Goal: Task Accomplishment & Management: Complete application form

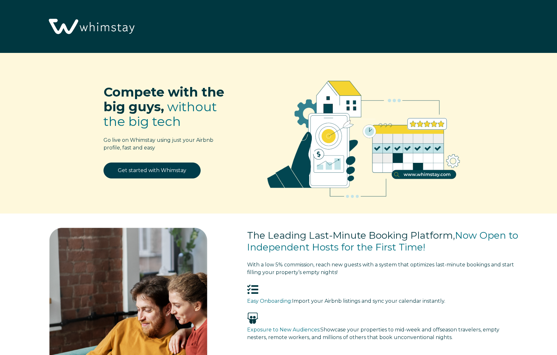
select select "US"
click at [176, 172] on link "Get started with Whimstay" at bounding box center [152, 170] width 97 height 16
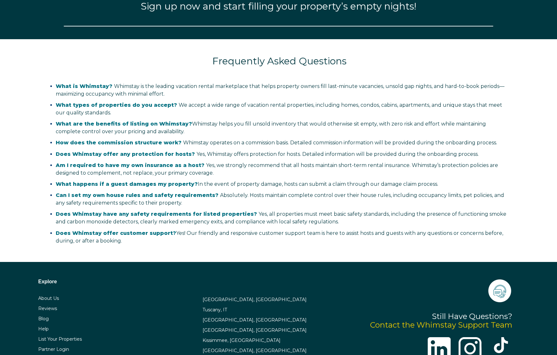
select select "US"
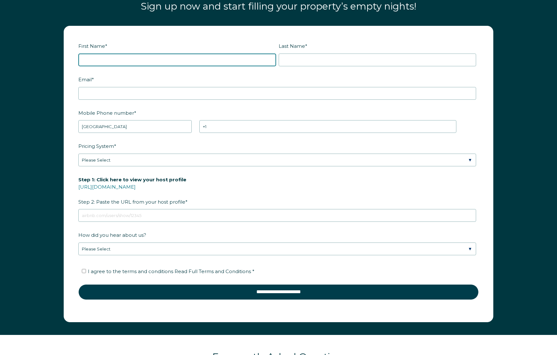
click at [158, 63] on input "First Name *" at bounding box center [177, 60] width 198 height 13
type input "Alex"
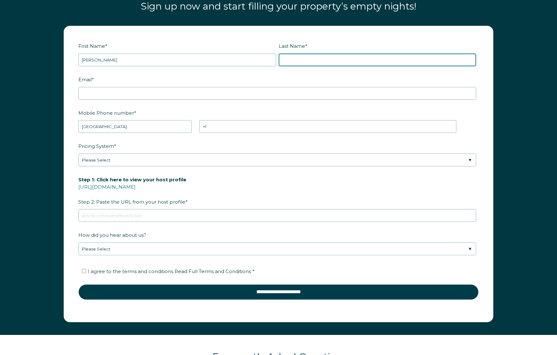
type input "Meimand"
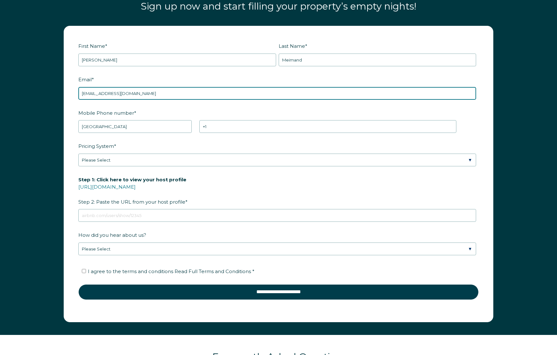
drag, startPoint x: 107, startPoint y: 93, endPoint x: 71, endPoint y: 92, distance: 36.3
click at [71, 92] on form "First Name * Alex Last Name * Meimand RBO Token Company ID Referrer Code Dialer…" at bounding box center [278, 173] width 429 height 295
type input "casadelatierrahost@gmail.com"
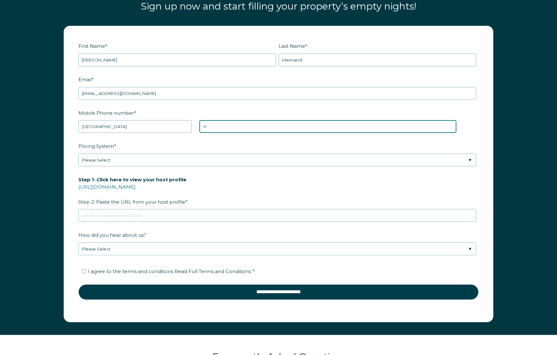
click at [242, 128] on input "+1" at bounding box center [327, 126] width 257 height 13
type input "+1 8183835919"
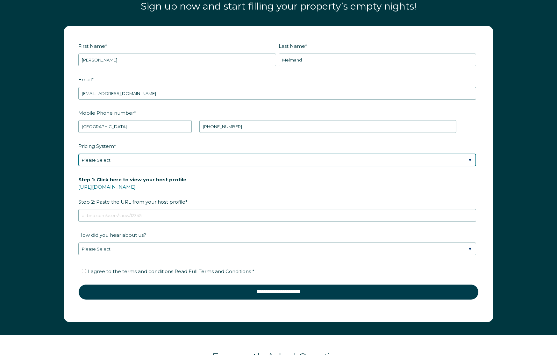
click at [203, 154] on select "Please Select Manual Airbnb Smart Pricing PriceLabs Wheelhouse Beyond Pricing 3…" at bounding box center [277, 160] width 398 height 13
select select "PriceLabs"
click at [78, 154] on select "Please Select Manual Airbnb Smart Pricing PriceLabs Wheelhouse Beyond Pricing 3…" at bounding box center [277, 160] width 398 height 13
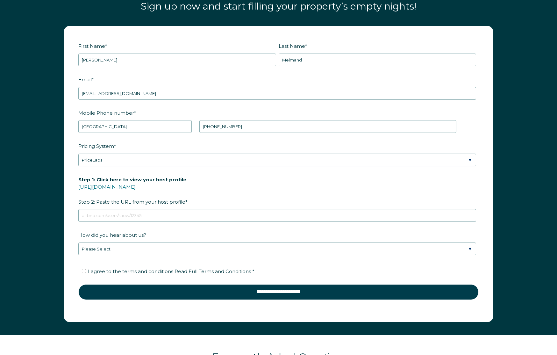
click at [199, 185] on label "Step 1: Click here to view your host profile https://www.airbnb.com/users/show/…" at bounding box center [278, 190] width 400 height 33
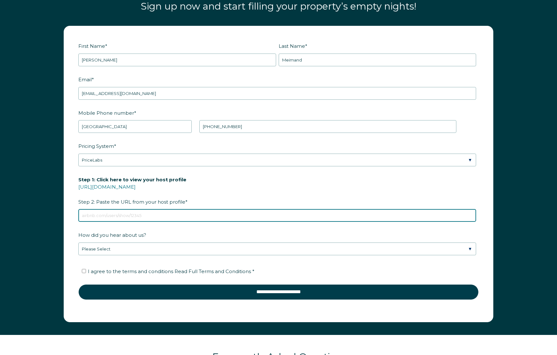
click at [199, 209] on input "Step 1: Click here to view your host profile https://www.airbnb.com/users/show/…" at bounding box center [277, 215] width 398 height 13
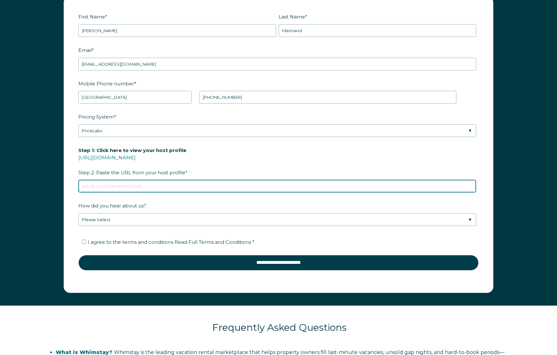
scroll to position [894, 0]
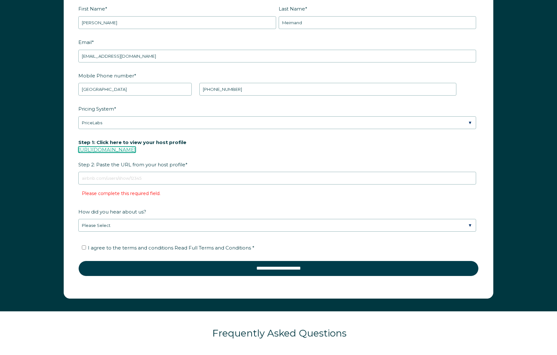
click at [135, 149] on link "https://www.airbnb.com/users/show/" at bounding box center [106, 150] width 57 height 6
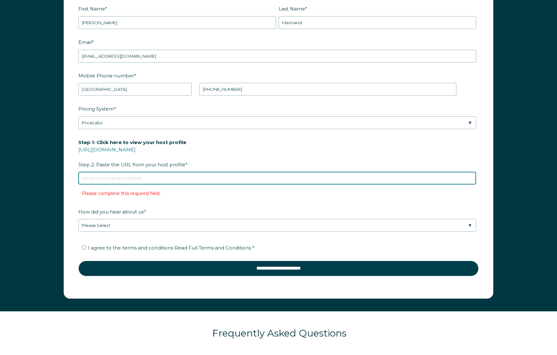
click at [137, 172] on input "Step 1: Click here to view your host profile https://www.airbnb.com/users/show/…" at bounding box center [277, 178] width 398 height 13
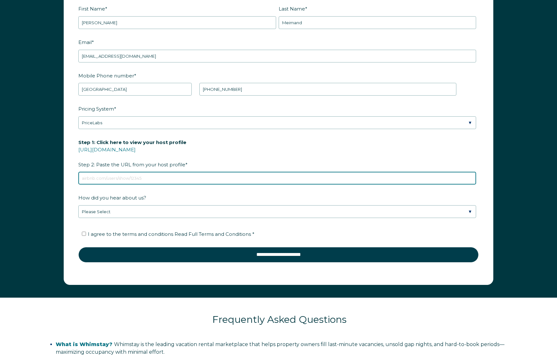
paste input "https://www.airbnb.com/users/show/597403950"
type input "https://www.airbnb.com/users/show/597403950"
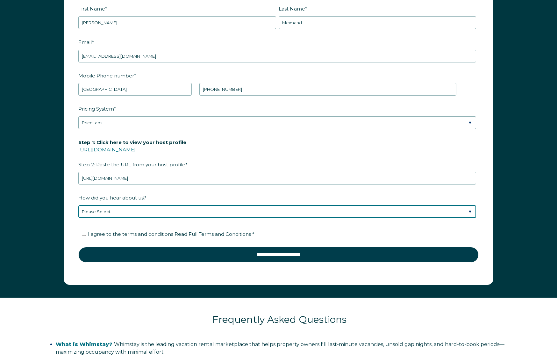
click at [124, 208] on select "Please Select Discovered Whimstay at an event or conference Found Whimstay thro…" at bounding box center [277, 211] width 398 height 13
select select "Other"
click at [78, 205] on select "Please Select Discovered Whimstay at an event or conference Found Whimstay thro…" at bounding box center [277, 211] width 398 height 13
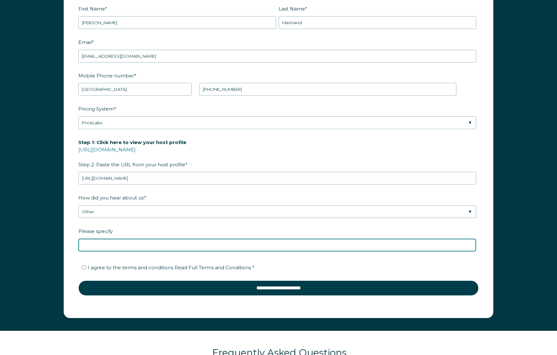
click at [145, 243] on input "Please specify" at bounding box center [277, 245] width 398 height 13
type input "YouTube"
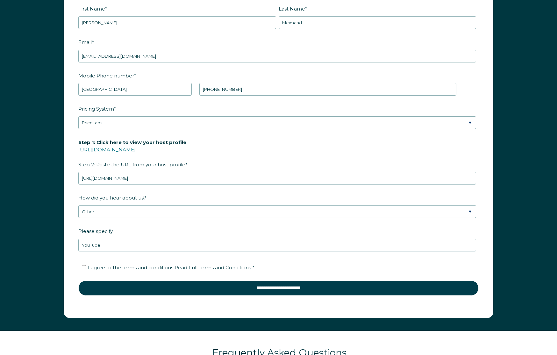
click at [120, 265] on span "I agree to the terms and conditions Read Full Terms and Conditions *" at bounding box center [171, 267] width 167 height 6
click at [86, 265] on input "I agree to the terms and conditions Read Full Terms and Conditions *" at bounding box center [84, 267] width 4 height 4
checkbox input "true"
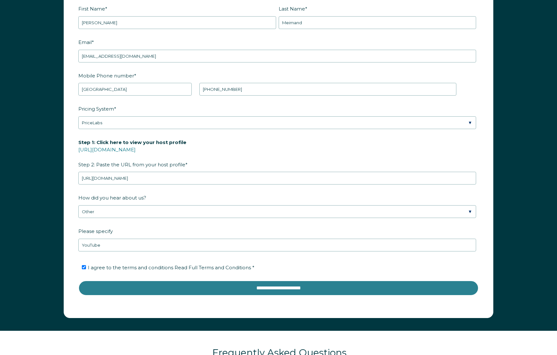
click at [265, 289] on input "**********" at bounding box center [278, 287] width 400 height 15
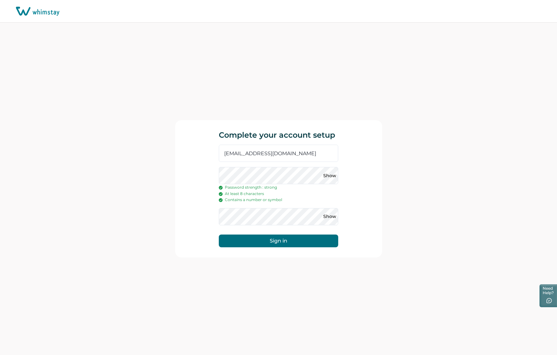
click at [289, 242] on button "Sign in" at bounding box center [278, 240] width 119 height 13
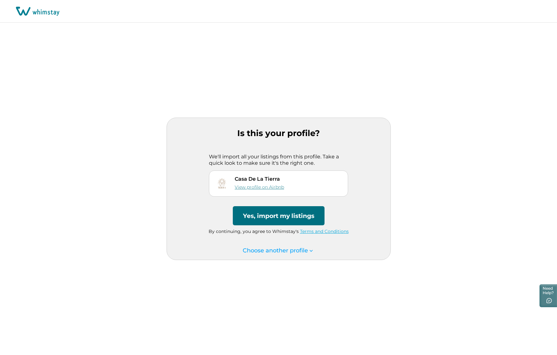
click at [271, 185] on link "View profile on Airbnb" at bounding box center [259, 187] width 49 height 6
click at [272, 218] on button "Yes, import my listings" at bounding box center [279, 215] width 92 height 19
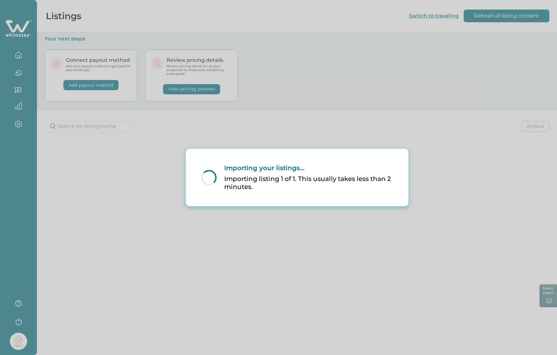
click at [290, 189] on p "Importing listing 1 of 1. This usually takes less than 2 minutes." at bounding box center [308, 183] width 169 height 16
click at [220, 253] on div "Loading... Importing your listings... Importing listing 1 of 1. This usually ta…" at bounding box center [278, 177] width 557 height 355
click at [517, 17] on div "Loading... Importing your listings... Importing listing 1 of 1. This usually ta…" at bounding box center [278, 177] width 557 height 355
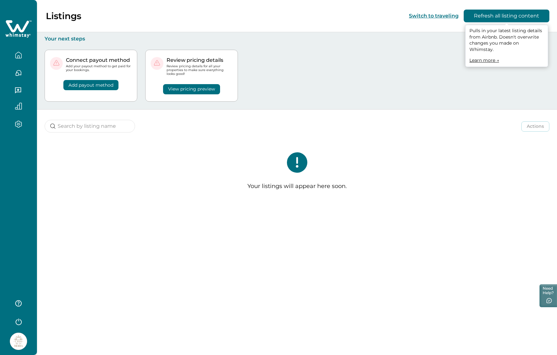
click at [509, 18] on button "Refresh all listing content" at bounding box center [507, 16] width 86 height 13
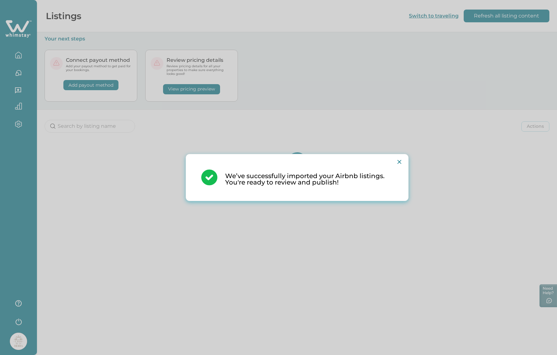
click at [304, 185] on p "We’ve successfully imported your Airbnb listings. You're ready to review and pu…" at bounding box center [309, 179] width 168 height 13
click at [398, 163] on icon "Close" at bounding box center [400, 162] width 4 height 4
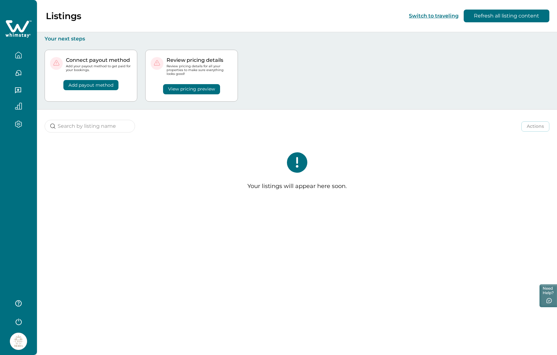
click at [352, 172] on div "Your listings will appear here soon." at bounding box center [297, 174] width 520 height 68
click at [525, 14] on button "Refresh all listing content" at bounding box center [507, 16] width 86 height 13
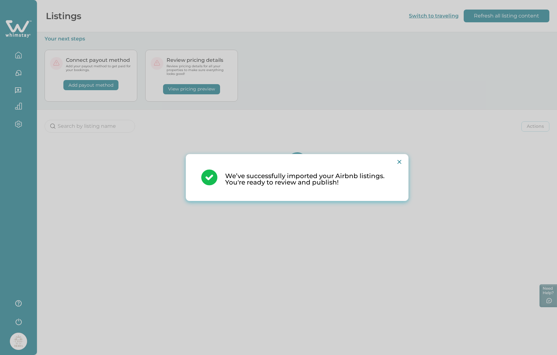
click at [399, 163] on icon "Close" at bounding box center [400, 162] width 4 height 4
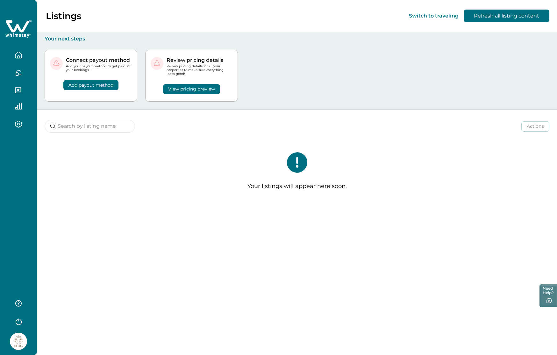
click at [347, 173] on div "Your listings will appear here soon." at bounding box center [297, 174] width 520 height 68
click at [17, 56] on icon "button" at bounding box center [18, 55] width 7 height 7
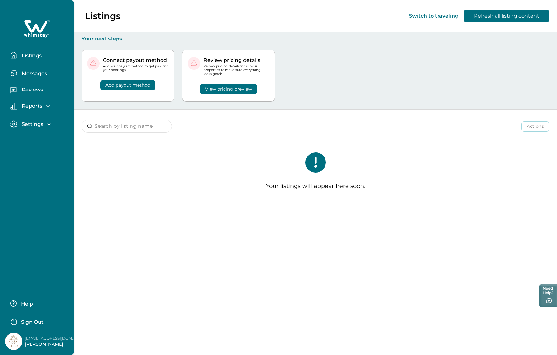
click at [29, 54] on p "Listings" at bounding box center [31, 56] width 22 height 6
click at [330, 163] on div "Your listings will appear here soon." at bounding box center [315, 174] width 483 height 68
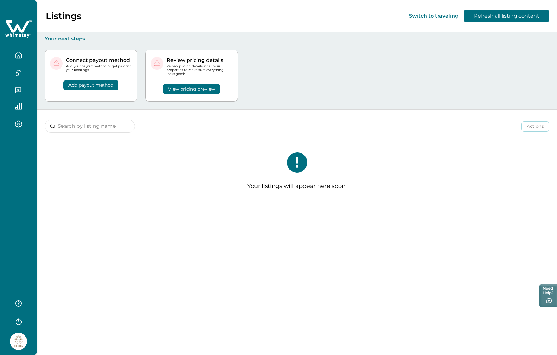
click at [297, 171] on icon at bounding box center [297, 162] width 20 height 20
click at [24, 125] on button "button" at bounding box center [18, 123] width 27 height 7
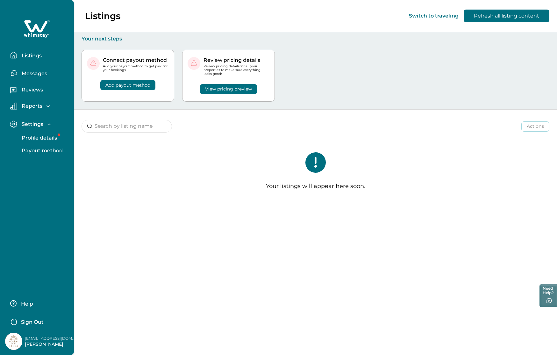
click at [35, 139] on p "Profile details" at bounding box center [38, 138] width 37 height 6
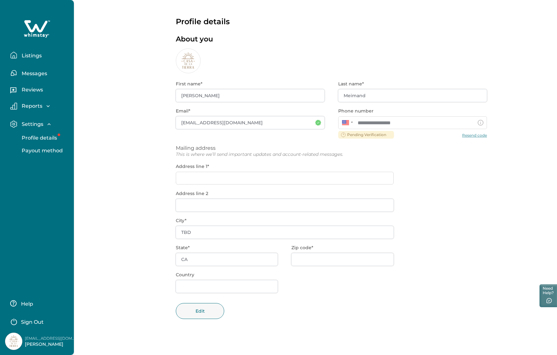
click at [469, 136] on div "**********" at bounding box center [331, 204] width 311 height 263
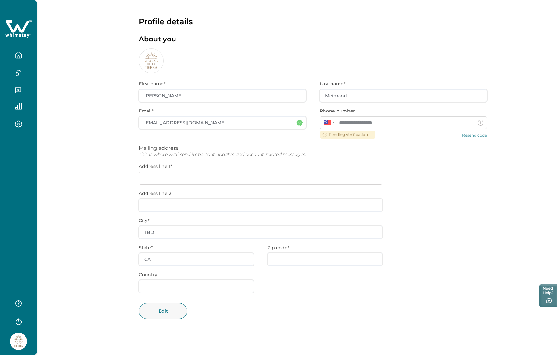
click at [473, 135] on div "**********" at bounding box center [313, 204] width 348 height 263
click at [19, 57] on icon "button" at bounding box center [18, 55] width 7 height 7
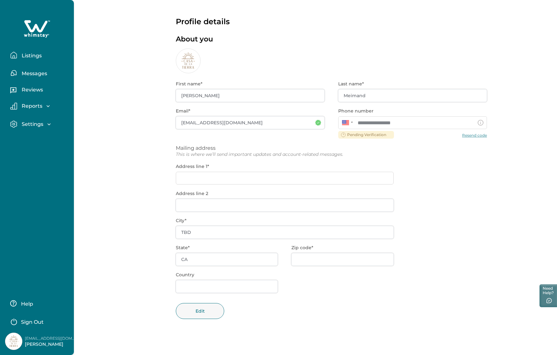
click at [38, 105] on p "Reports" at bounding box center [31, 106] width 23 height 6
click at [28, 56] on p "Listings" at bounding box center [31, 56] width 22 height 6
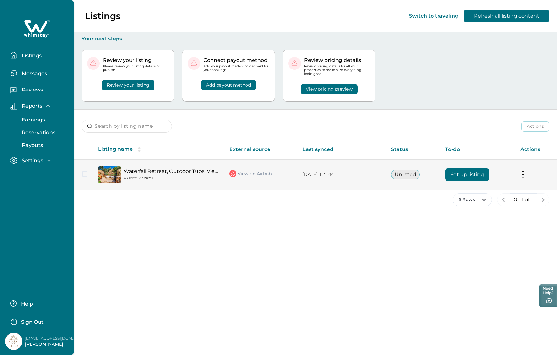
click at [457, 174] on button "Set up listing" at bounding box center [467, 174] width 44 height 13
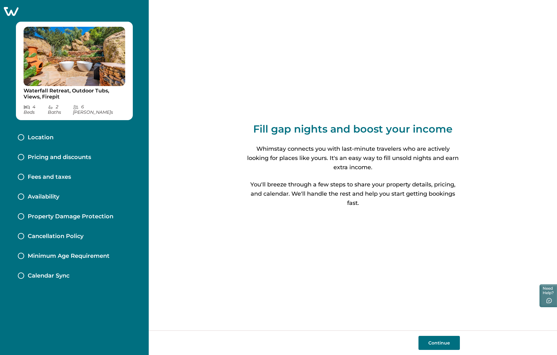
click at [446, 344] on button "Continue" at bounding box center [439, 343] width 41 height 14
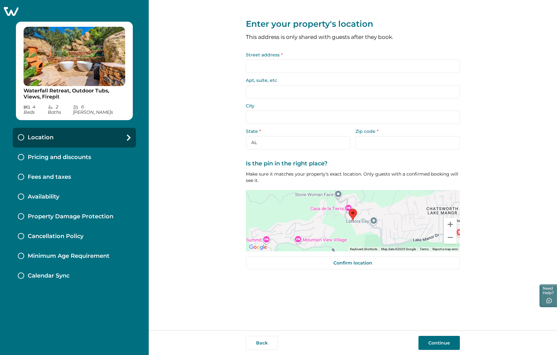
click at [306, 68] on input "Street address *" at bounding box center [353, 66] width 214 height 13
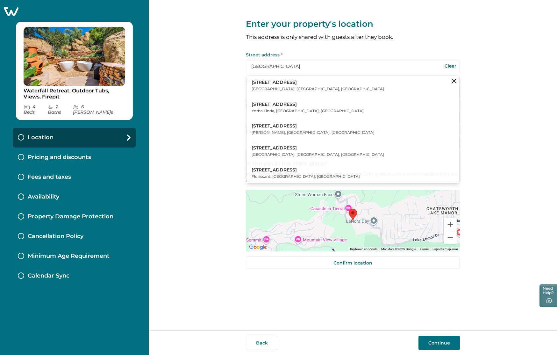
type input "[GEOGRAPHIC_DATA]"
click at [312, 83] on button "[STREET_ADDRESS]" at bounding box center [352, 85] width 213 height 19
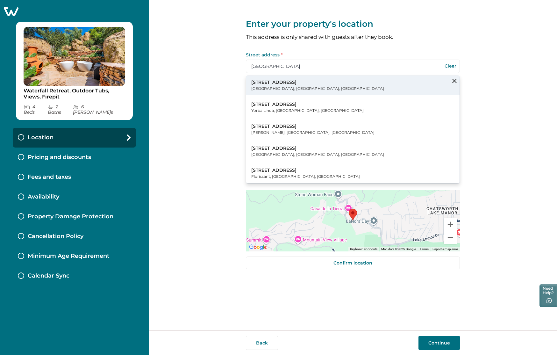
type input "110 Box Canyon Rd"
type input "Canoga Park"
select select "CA"
type input "91304"
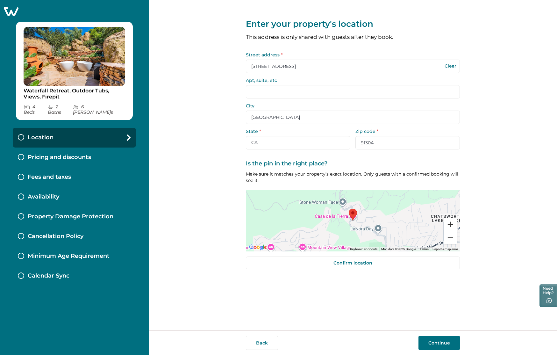
click at [448, 224] on button "Zoom in" at bounding box center [450, 224] width 13 height 13
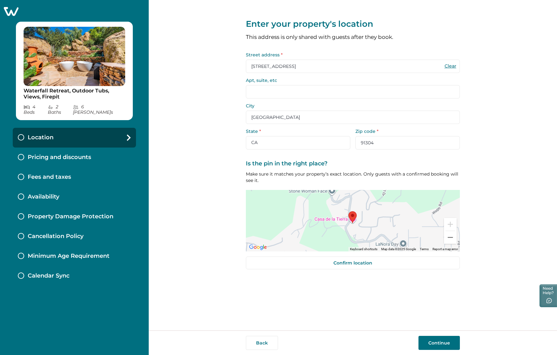
drag, startPoint x: 356, startPoint y: 225, endPoint x: 355, endPoint y: 228, distance: 3.2
click at [355, 228] on div at bounding box center [353, 220] width 214 height 61
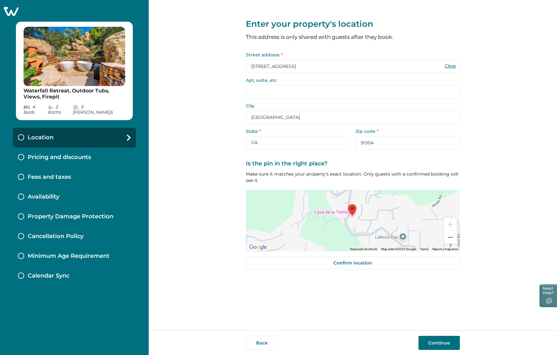
drag, startPoint x: 349, startPoint y: 241, endPoint x: 348, endPoint y: 232, distance: 8.6
click at [348, 232] on div at bounding box center [353, 220] width 214 height 61
click at [349, 199] on area at bounding box center [349, 199] width 0 height 0
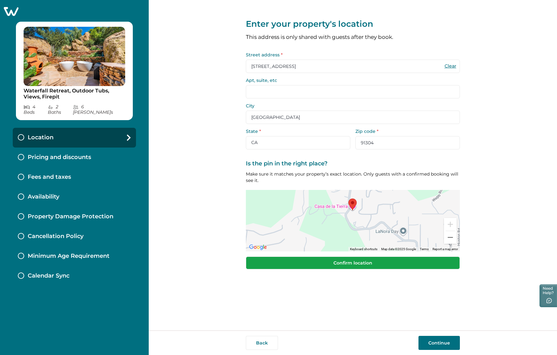
click at [371, 260] on button "Confirm location" at bounding box center [353, 262] width 214 height 13
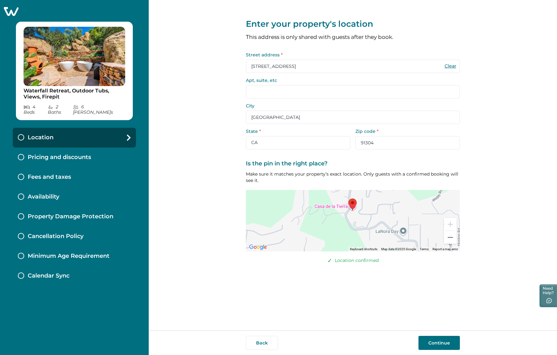
click at [436, 344] on button "Continue" at bounding box center [439, 343] width 41 height 14
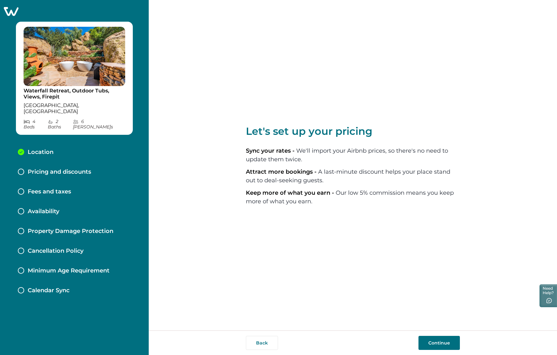
click at [441, 343] on button "Continue" at bounding box center [439, 343] width 41 height 14
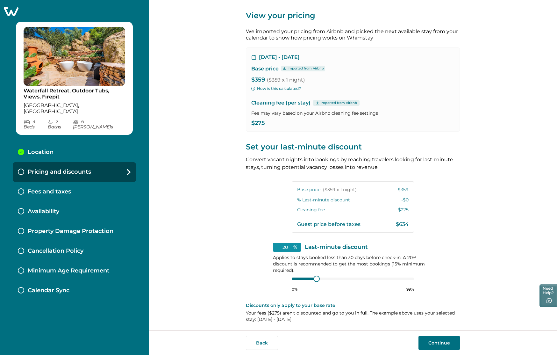
scroll to position [10, 0]
click at [315, 278] on div at bounding box center [317, 278] width 6 height 6
type input "20"
click at [314, 279] on div at bounding box center [317, 278] width 6 height 6
click at [428, 340] on button "Continue" at bounding box center [439, 343] width 41 height 14
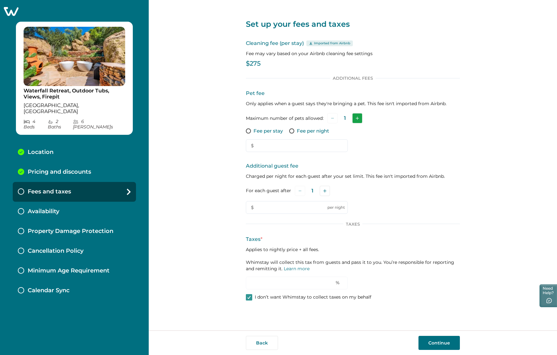
click at [358, 119] on icon "Add" at bounding box center [357, 118] width 3 height 3
click at [299, 131] on p "Fee per night" at bounding box center [313, 131] width 32 height 6
click at [278, 147] on input "text" at bounding box center [297, 145] width 102 height 13
type input "35"
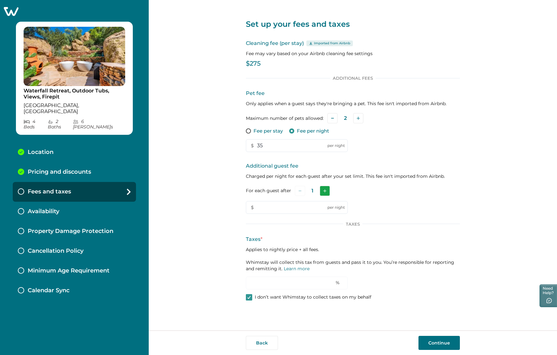
click at [327, 190] on button "Add" at bounding box center [325, 191] width 10 height 10
click at [327, 190] on icon "Add" at bounding box center [325, 190] width 3 height 3
click at [327, 190] on icon "Add" at bounding box center [326, 190] width 3 height 3
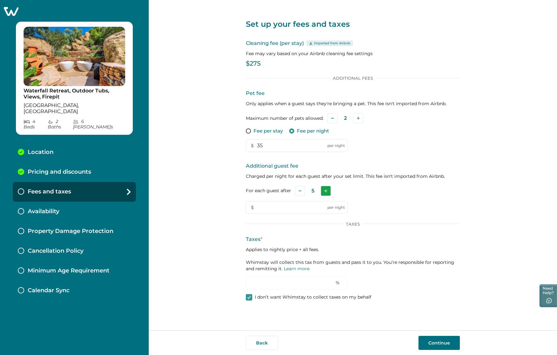
click at [326, 190] on icon "Add" at bounding box center [325, 190] width 3 height 3
click at [286, 206] on input "text" at bounding box center [297, 207] width 102 height 13
type input "100"
click at [225, 215] on div "Set up your fees and taxes Cleaning fee (per stay) Imported from Airbnb Fee may…" at bounding box center [353, 165] width 408 height 330
click at [290, 206] on input "100" at bounding box center [297, 207] width 102 height 13
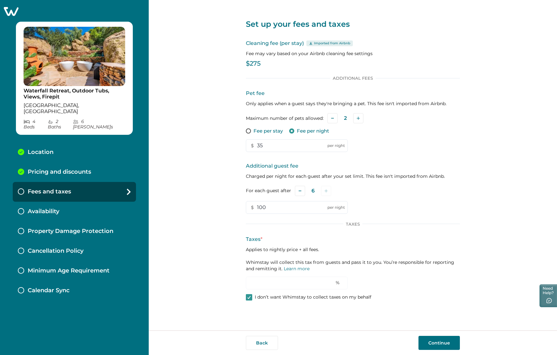
click at [204, 212] on div "Set up your fees and taxes Cleaning fee (per stay) Imported from Airbnb Fee may…" at bounding box center [353, 165] width 408 height 330
click at [435, 340] on button "Continue" at bounding box center [439, 343] width 41 height 14
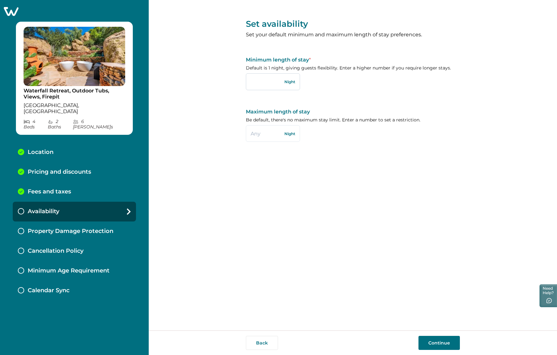
click at [269, 83] on input "text" at bounding box center [273, 81] width 54 height 17
type input "2"
click at [434, 305] on div "Set availability Set your default minimum and maximum length of stay preference…" at bounding box center [353, 165] width 214 height 330
click at [276, 84] on input "2" at bounding box center [273, 81] width 54 height 17
click at [436, 344] on button "Continue" at bounding box center [439, 343] width 41 height 14
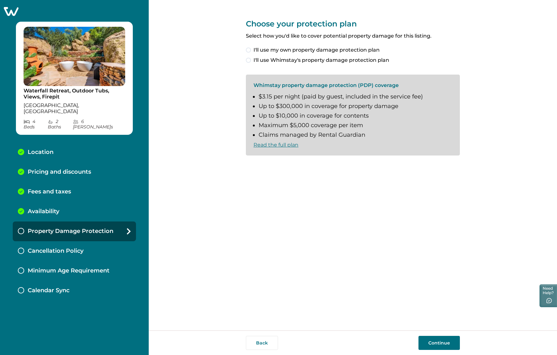
click at [250, 51] on span at bounding box center [248, 49] width 5 height 5
click at [249, 61] on span at bounding box center [248, 60] width 5 height 5
click at [249, 166] on span at bounding box center [248, 165] width 5 height 5
click at [434, 343] on button "Continue" at bounding box center [439, 343] width 41 height 14
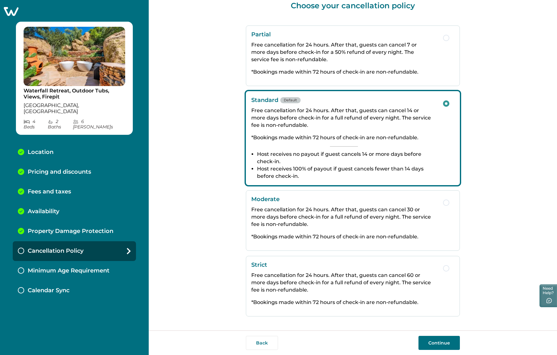
scroll to position [18, 0]
click at [423, 347] on button "Continue" at bounding box center [439, 343] width 41 height 14
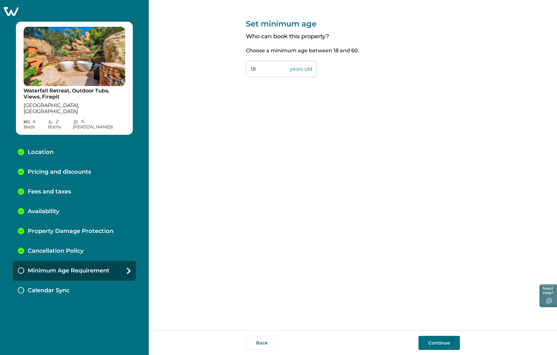
click at [274, 68] on input "18" at bounding box center [281, 69] width 71 height 16
type input "1"
type input "21"
click at [436, 344] on button "Continue" at bounding box center [439, 343] width 41 height 14
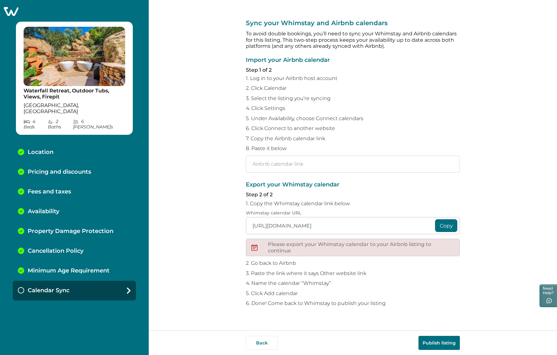
click at [311, 169] on input "text" at bounding box center [353, 163] width 214 height 17
paste input "[URL][DOMAIN_NAME]"
type input "[URL][DOMAIN_NAME]"
click at [271, 227] on input "[URL][DOMAIN_NAME]" at bounding box center [353, 225] width 214 height 17
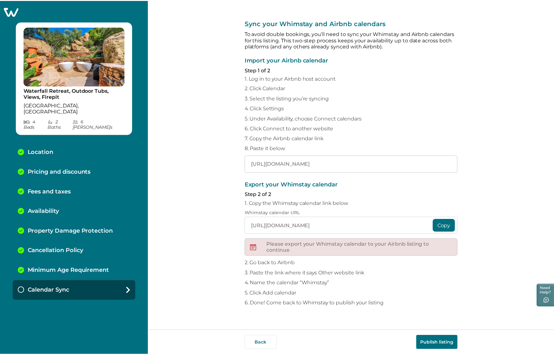
scroll to position [0, 0]
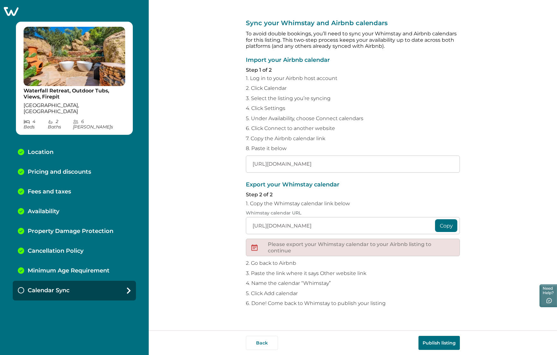
click at [445, 225] on button "Copy" at bounding box center [446, 225] width 22 height 13
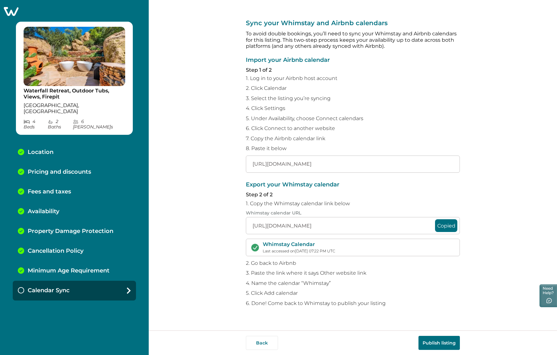
click at [436, 342] on button "Publish listing" at bounding box center [439, 343] width 41 height 14
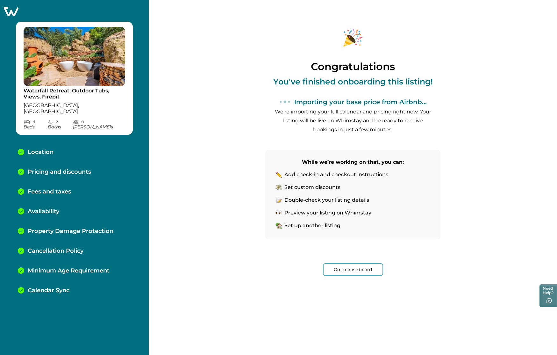
click at [358, 267] on button "Go to dashboard" at bounding box center [353, 269] width 60 height 13
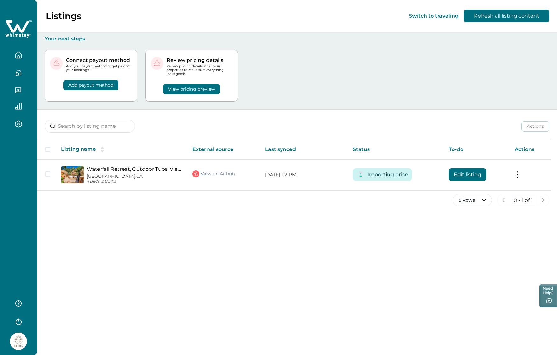
drag, startPoint x: 402, startPoint y: 200, endPoint x: 402, endPoint y: 196, distance: 4.2
click at [402, 200] on div "5 Rows 0 - 1 of 1" at bounding box center [297, 205] width 520 height 23
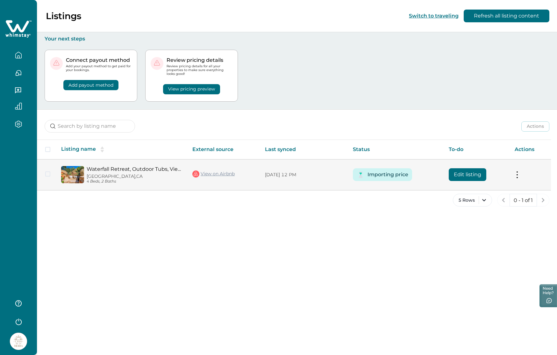
click at [397, 173] on button "Importing price" at bounding box center [388, 174] width 41 height 13
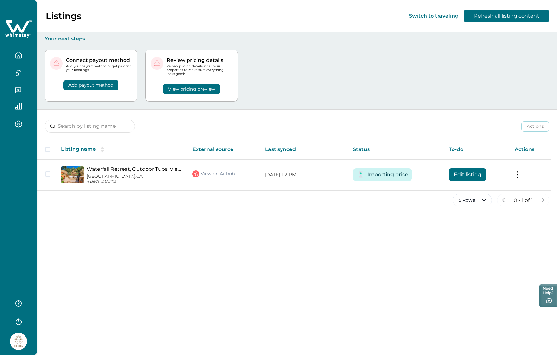
click at [272, 217] on div "Listings Switch to traveling Refresh all listing content Your next steps Connec…" at bounding box center [297, 177] width 520 height 355
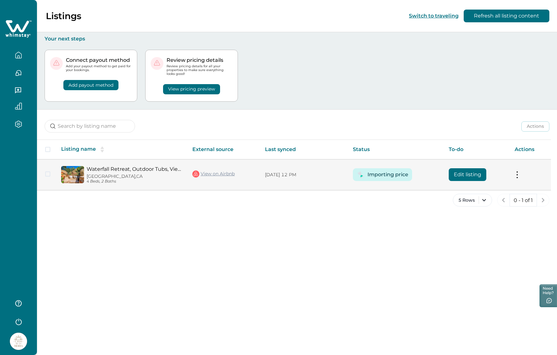
click at [160, 179] on p "4 Beds, 2 Baths" at bounding box center [135, 181] width 96 height 5
click at [49, 175] on span at bounding box center [47, 173] width 5 height 5
click at [132, 177] on p "[GEOGRAPHIC_DATA], [GEOGRAPHIC_DATA]" at bounding box center [135, 176] width 96 height 5
click at [480, 178] on button "Edit listing" at bounding box center [468, 174] width 38 height 13
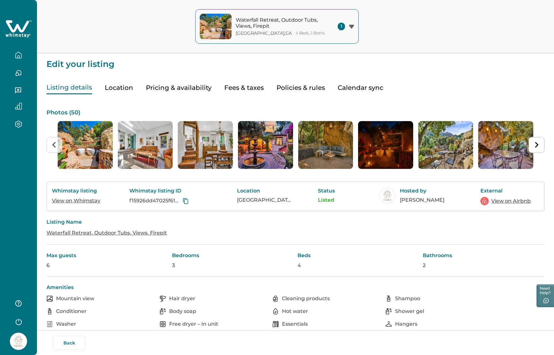
click at [122, 90] on button "Location" at bounding box center [119, 87] width 28 height 13
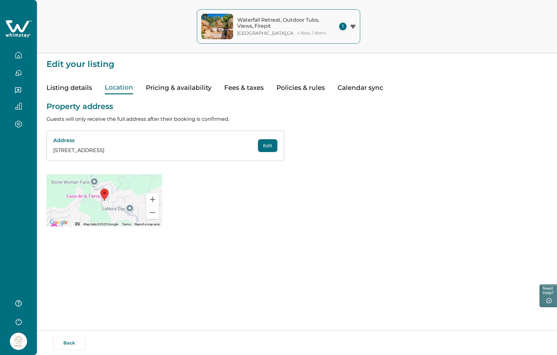
click at [160, 89] on button "Pricing & availability" at bounding box center [179, 87] width 66 height 13
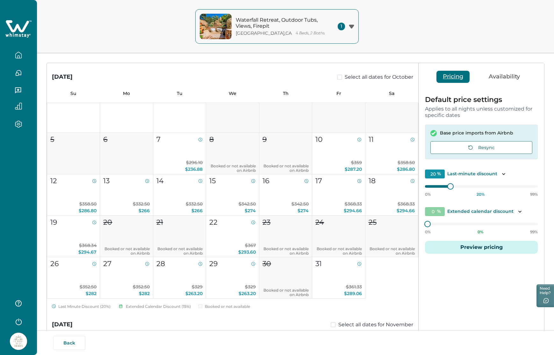
scroll to position [13, 0]
click at [504, 175] on icon "Toggle description" at bounding box center [504, 174] width 6 height 6
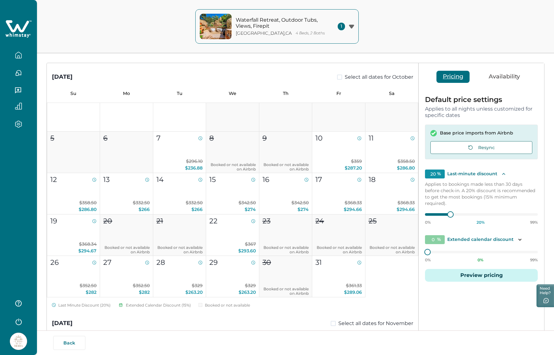
click at [502, 174] on icon "Toggle description" at bounding box center [503, 174] width 3 height 2
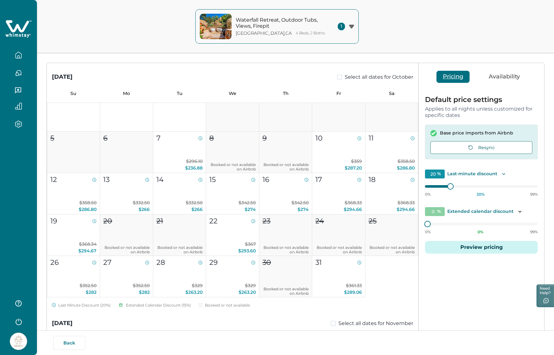
click at [501, 174] on icon "Toggle description" at bounding box center [504, 174] width 6 height 6
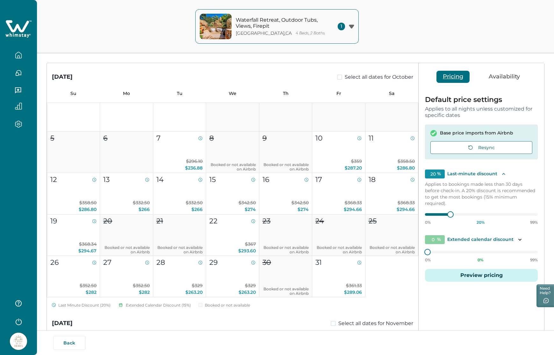
click at [502, 174] on icon "Toggle description" at bounding box center [503, 174] width 3 height 2
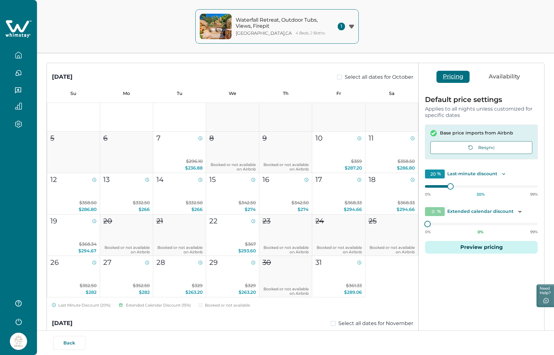
scroll to position [61, 0]
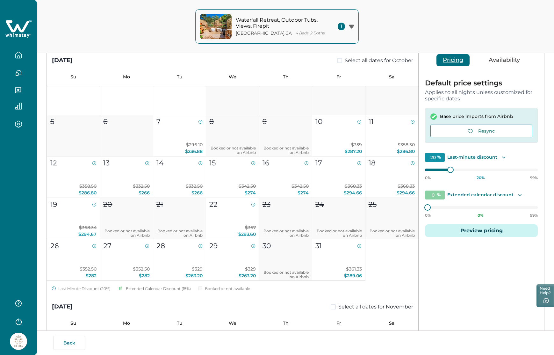
click at [517, 196] on icon "Toggle description" at bounding box center [520, 195] width 6 height 6
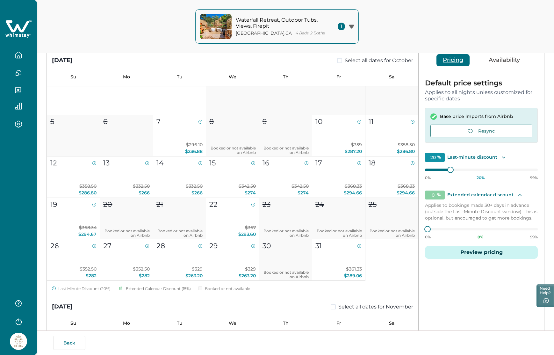
click at [518, 195] on icon "Toggle description" at bounding box center [519, 195] width 3 height 2
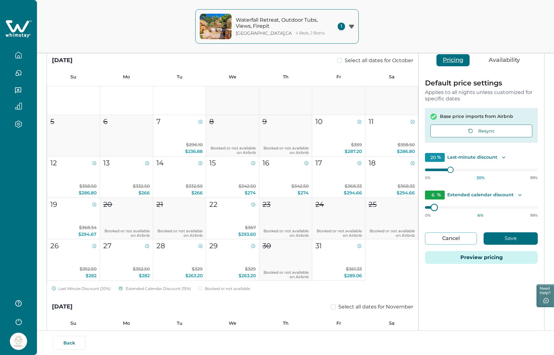
type input "5"
click at [431, 207] on div at bounding box center [433, 207] width 6 height 6
type input "15"
click at [443, 172] on div at bounding box center [445, 170] width 6 height 6
click at [505, 238] on button "Save" at bounding box center [511, 238] width 54 height 12
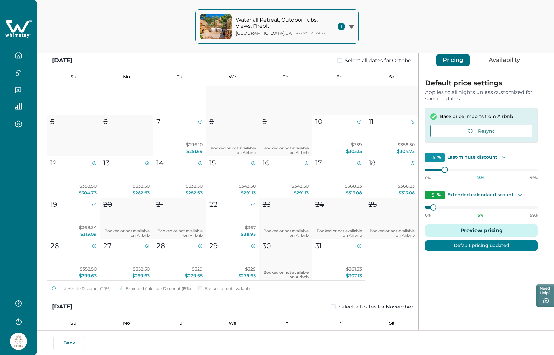
click at [498, 61] on button "Availability" at bounding box center [504, 60] width 44 height 12
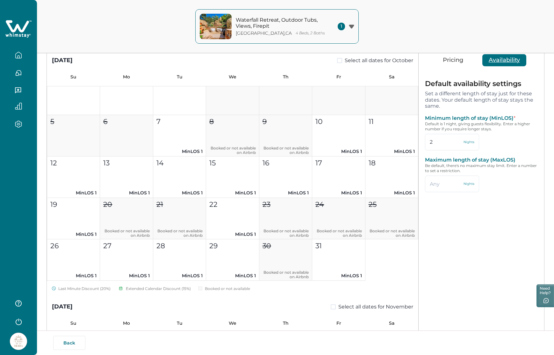
click at [455, 60] on button "Pricing" at bounding box center [452, 60] width 33 height 12
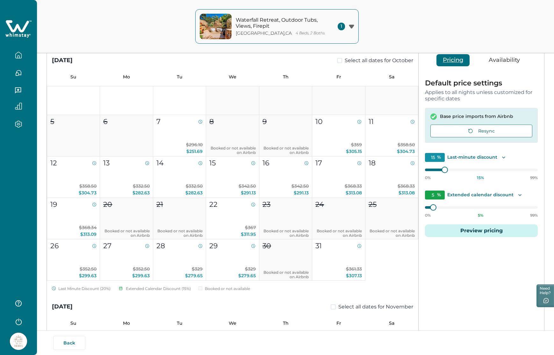
click at [283, 25] on p "Waterfall Retreat, Outdoor Tubs, Views, Firepit" at bounding box center [279, 23] width 86 height 12
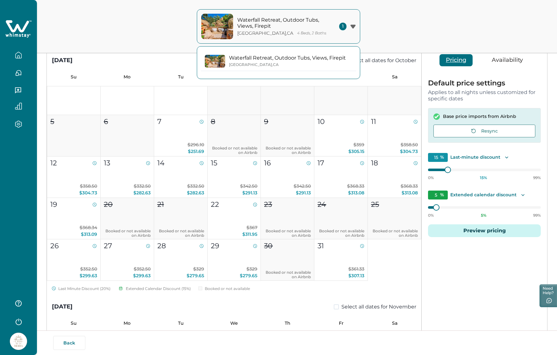
click at [283, 61] on div "Waterfall Retreat, Outdoor Tubs, Views, Firepit [GEOGRAPHIC_DATA] , [GEOGRAPHIC…" at bounding box center [287, 61] width 117 height 12
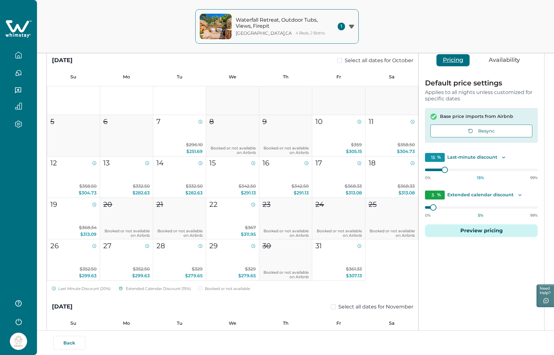
scroll to position [9, 0]
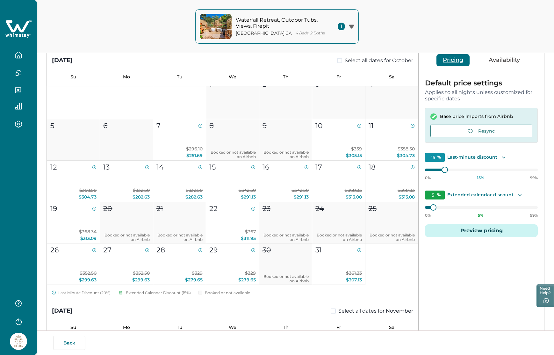
click at [20, 73] on icon "button" at bounding box center [18, 72] width 7 height 7
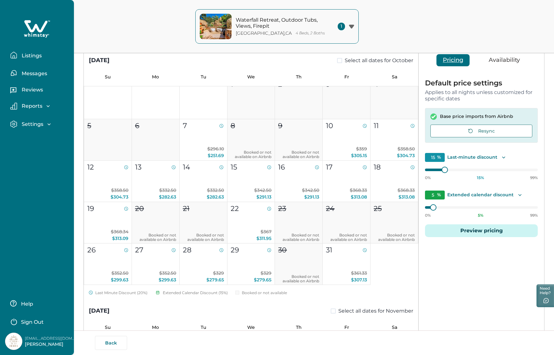
click at [42, 74] on p "Messages" at bounding box center [33, 73] width 27 height 6
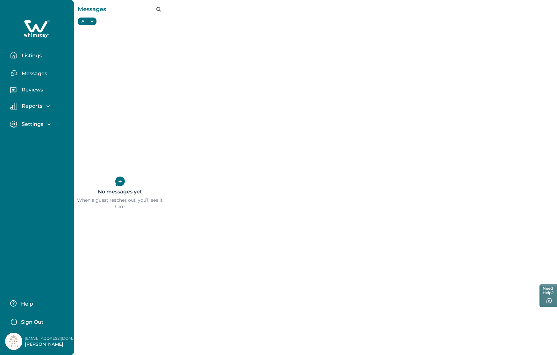
click at [56, 105] on button "Reports" at bounding box center [39, 106] width 59 height 7
click at [44, 163] on button "Settings" at bounding box center [39, 160] width 59 height 7
click at [45, 176] on p "Profile details" at bounding box center [38, 174] width 37 height 6
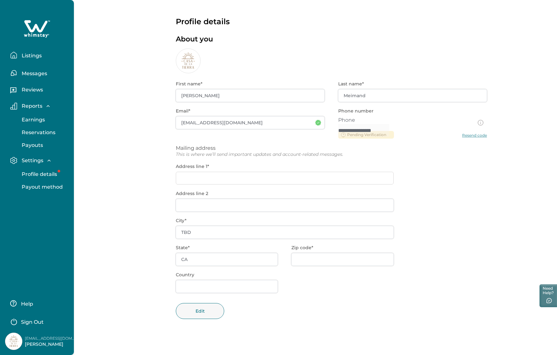
click at [35, 55] on p "Listings" at bounding box center [31, 56] width 22 height 6
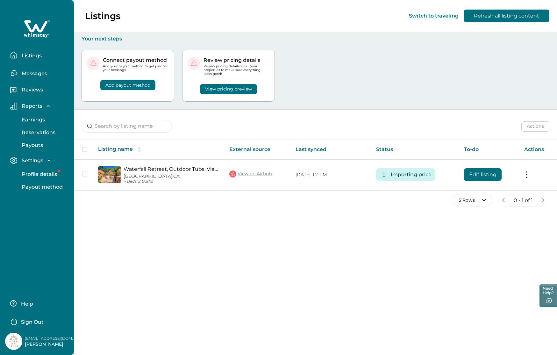
click at [222, 92] on button "View pricing preview" at bounding box center [228, 89] width 57 height 10
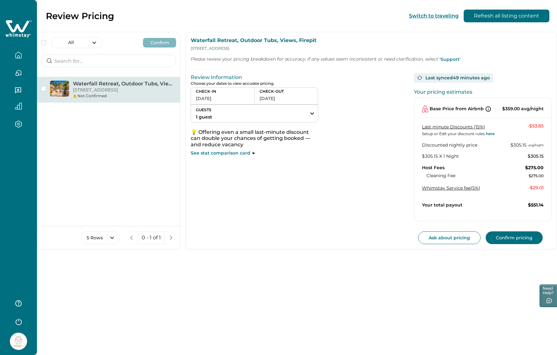
click at [246, 155] on p "See stat comparison card" at bounding box center [221, 153] width 60 height 6
click at [253, 154] on icon at bounding box center [253, 154] width 3 height 2
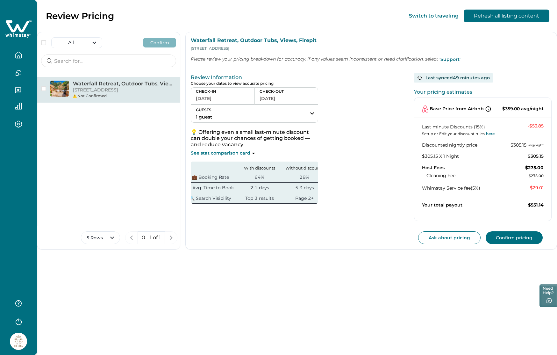
scroll to position [0, 11]
click at [374, 132] on div "CHECK-IN [DATE] CHECK-OUT [DATE] GUESTS 1 guest Adults Ages [DEMOGRAPHIC_DATA] …" at bounding box center [296, 145] width 211 height 116
click at [436, 235] on button "Ask about pricing" at bounding box center [449, 237] width 62 height 13
click at [374, 202] on div "CHECK-IN [DATE] CHECK-OUT [DATE] GUESTS 1 guest Adults Ages [DEMOGRAPHIC_DATA] …" at bounding box center [296, 145] width 211 height 116
click at [119, 99] on div "Not Confirmed" at bounding box center [124, 96] width 103 height 6
